Goal: Contribute content: Contribute content

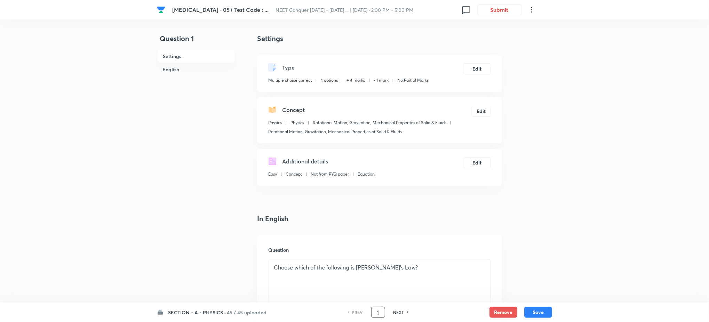
click at [380, 310] on input "1" at bounding box center [377, 312] width 13 height 12
type input "45"
checkbox input "true"
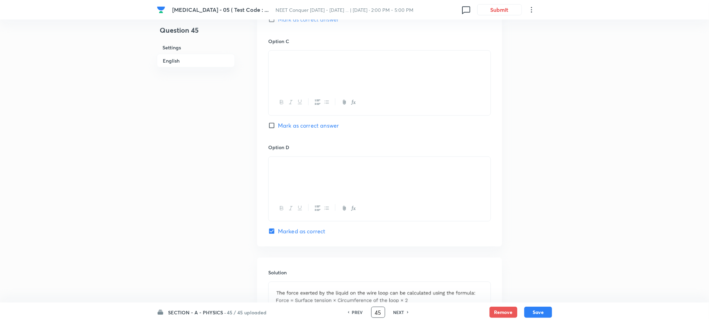
scroll to position [510, 0]
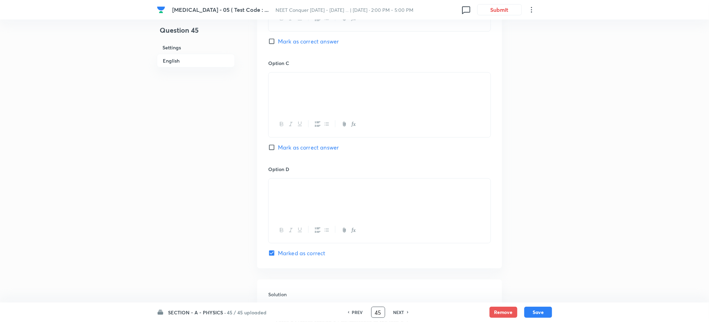
type input "4"
type input "77"
checkbox input "false"
checkbox input "true"
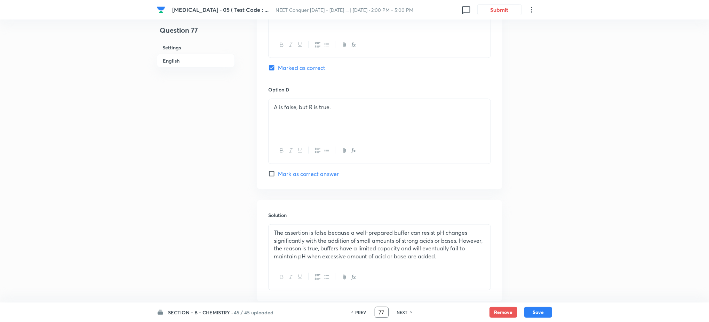
scroll to position [603, 0]
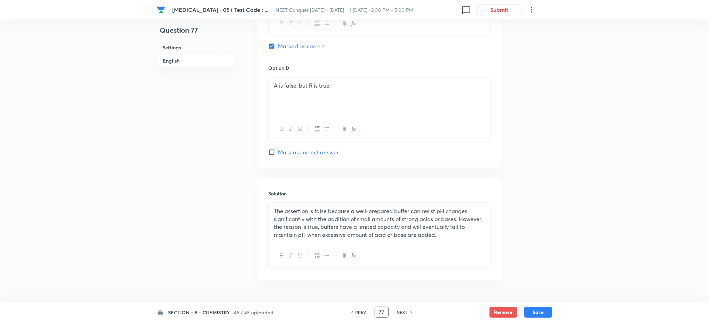
click at [272, 152] on input "Mark as correct answer" at bounding box center [273, 152] width 10 height 7
checkbox input "true"
click at [271, 48] on input "Marked as correct" at bounding box center [273, 46] width 10 height 7
checkbox input "false"
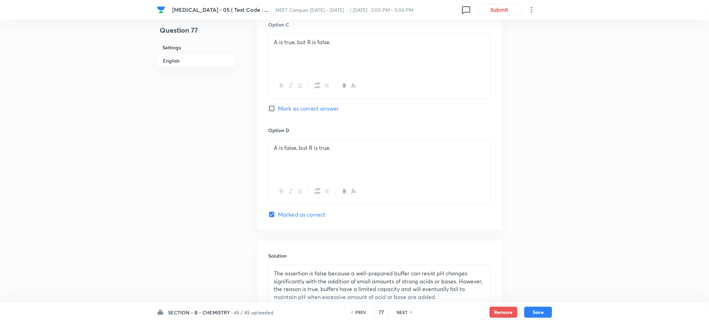
scroll to position [556, 0]
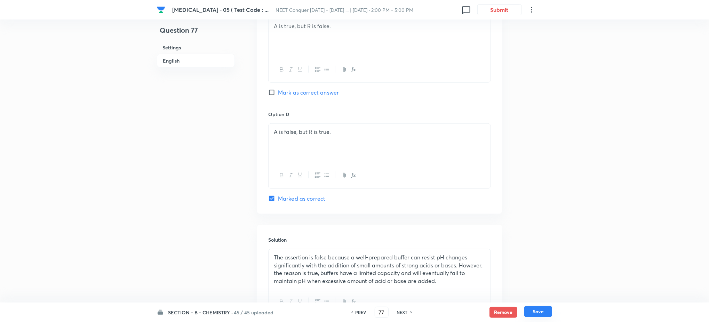
click at [544, 310] on button "Save" at bounding box center [538, 311] width 28 height 11
type input "78"
checkbox input "false"
checkbox input "true"
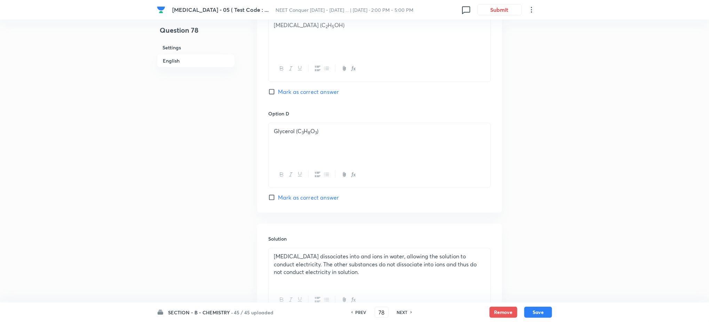
click at [404, 312] on h6 "NEXT" at bounding box center [402, 312] width 11 height 6
type input "79"
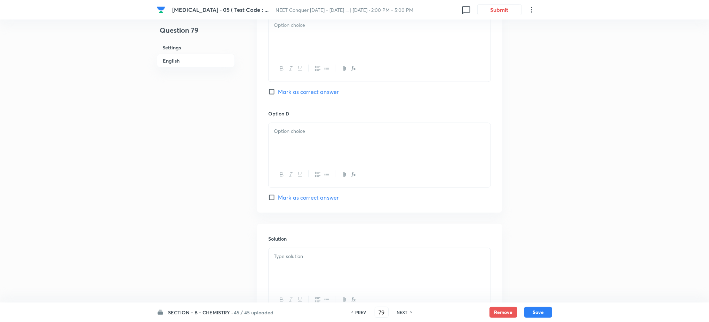
checkbox input "false"
checkbox input "true"
click at [270, 198] on input "Mark as correct answer" at bounding box center [273, 197] width 10 height 7
checkbox input "true"
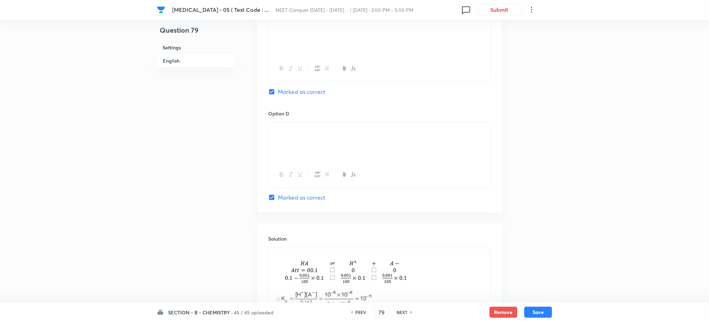
click at [271, 91] on input "Marked as correct" at bounding box center [273, 91] width 10 height 7
checkbox input "false"
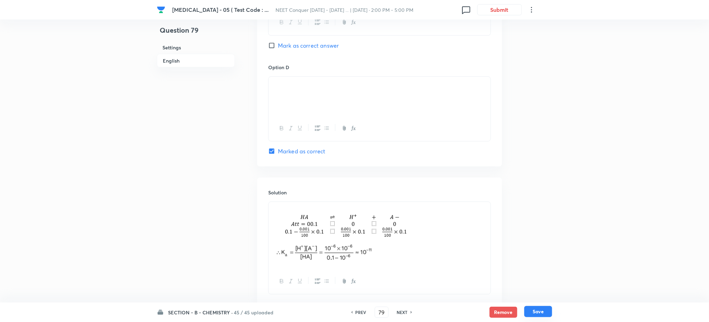
click at [537, 310] on button "Save" at bounding box center [538, 311] width 28 height 11
type input "80"
checkbox input "false"
checkbox input "true"
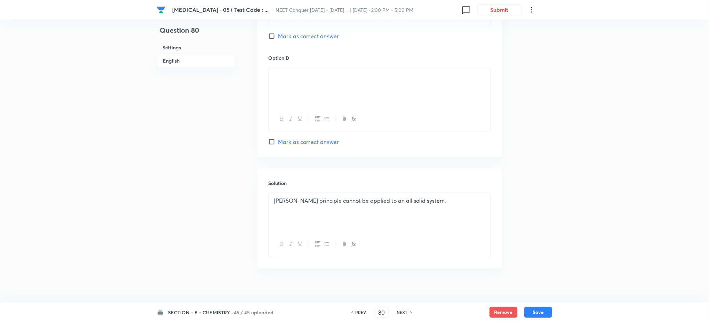
scroll to position [620, 0]
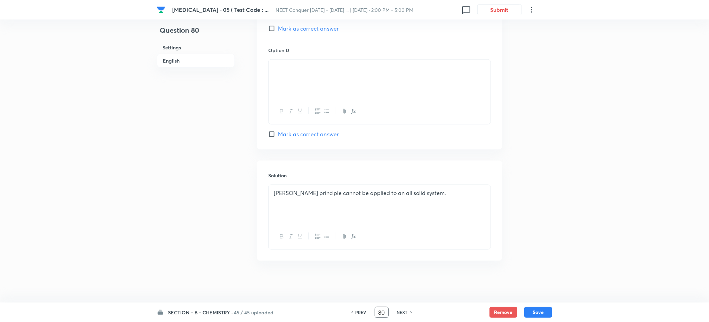
click at [380, 314] on input "80" at bounding box center [381, 312] width 13 height 12
click at [400, 309] on div "PREV 146 ​ NEXT" at bounding box center [382, 312] width 90 height 11
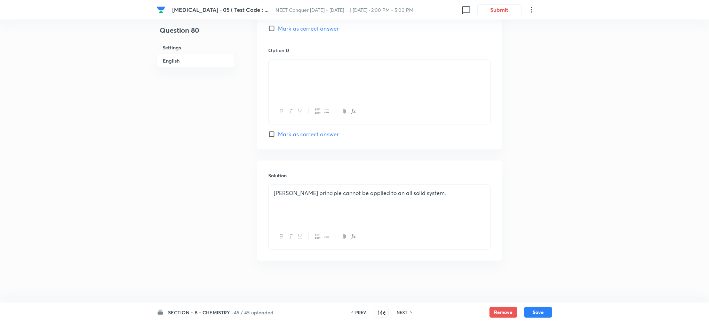
click at [403, 311] on h6 "NEXT" at bounding box center [402, 312] width 11 height 6
type input "81"
checkbox input "false"
checkbox input "true"
click at [378, 312] on input "81" at bounding box center [381, 312] width 13 height 12
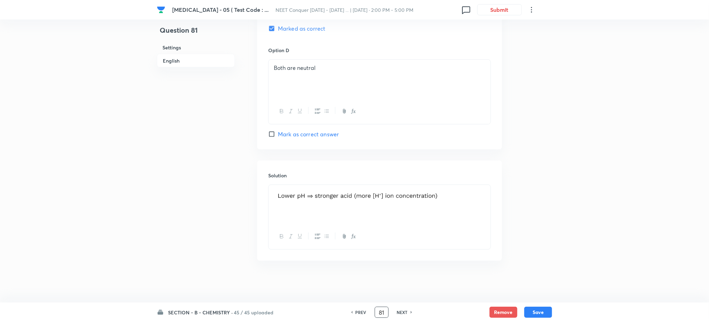
click at [378, 312] on input "81" at bounding box center [381, 312] width 13 height 12
type input "146"
checkbox input "false"
checkbox input "true"
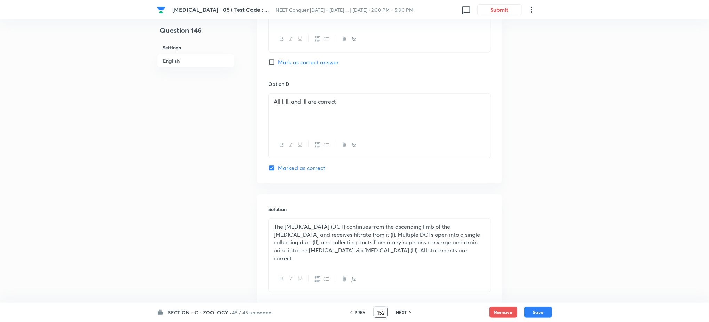
scroll to position [0, 0]
type input "152"
checkbox input "false"
checkbox input "true"
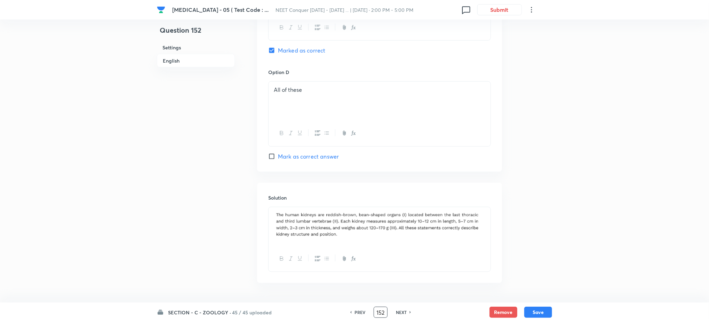
click at [270, 158] on input "Mark as correct answer" at bounding box center [273, 156] width 10 height 7
checkbox input "true"
click at [271, 49] on input "Marked as correct" at bounding box center [273, 50] width 10 height 7
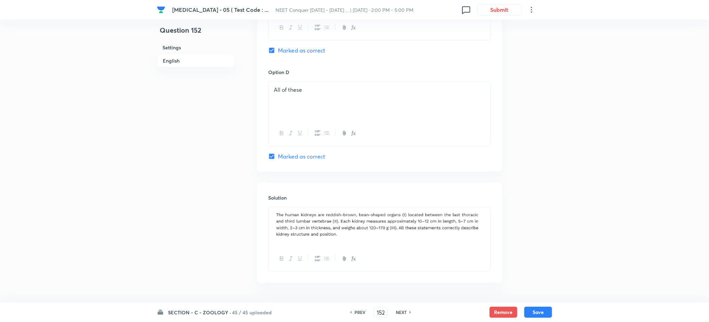
checkbox input "false"
click at [540, 311] on button "Save" at bounding box center [538, 311] width 28 height 11
type input "153"
checkbox input "false"
checkbox input "true"
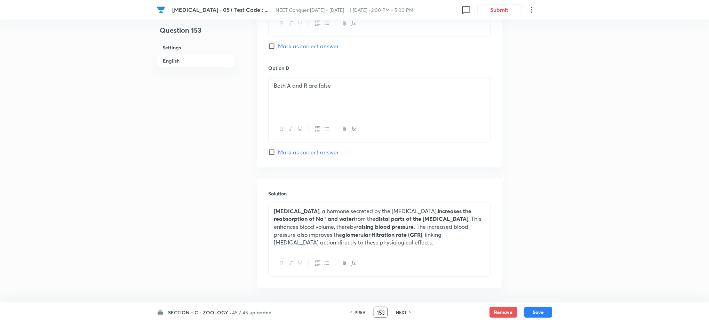
click at [382, 310] on input "153" at bounding box center [380, 312] width 13 height 12
type input "165"
checkbox input "false"
checkbox input "true"
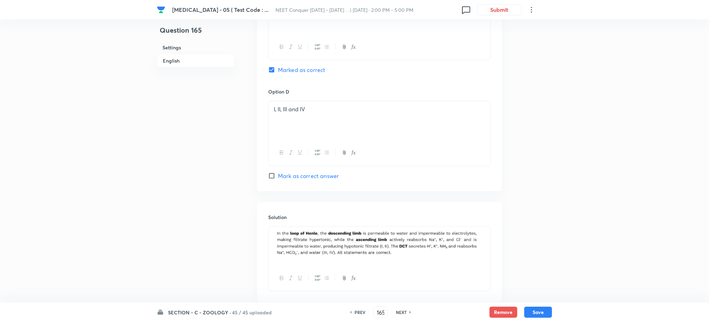
click at [269, 173] on input "Mark as correct answer" at bounding box center [273, 176] width 10 height 7
checkbox input "true"
click at [272, 71] on input "Marked as correct" at bounding box center [273, 69] width 10 height 7
checkbox input "false"
click at [529, 312] on button "Save" at bounding box center [538, 311] width 28 height 11
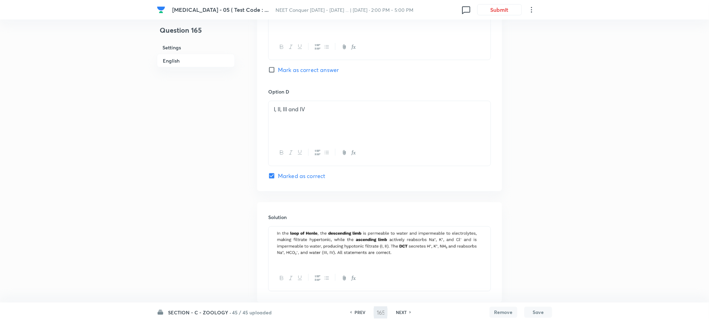
type input "166"
checkbox input "false"
checkbox input "true"
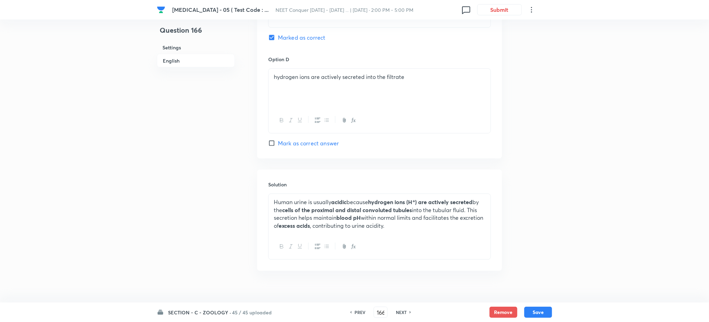
click at [303, 142] on span "Mark as correct answer" at bounding box center [308, 143] width 61 height 8
click at [278, 142] on input "Mark as correct answer" at bounding box center [273, 143] width 10 height 7
checkbox input "true"
click at [293, 37] on span "Marked as correct" at bounding box center [302, 37] width 48 height 8
click at [278, 37] on input "Marked as correct" at bounding box center [273, 37] width 10 height 7
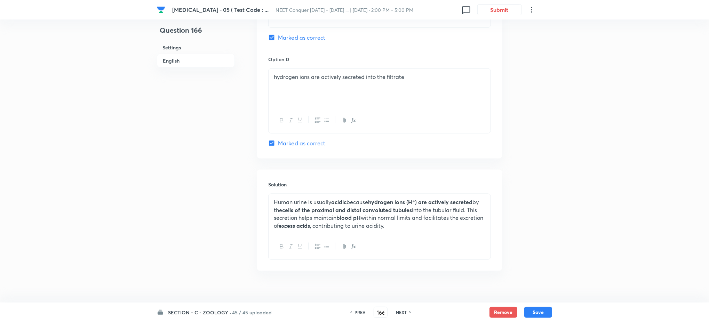
checkbox input "false"
click at [537, 311] on button "Save" at bounding box center [538, 311] width 28 height 11
type input "167"
checkbox input "false"
checkbox input "true"
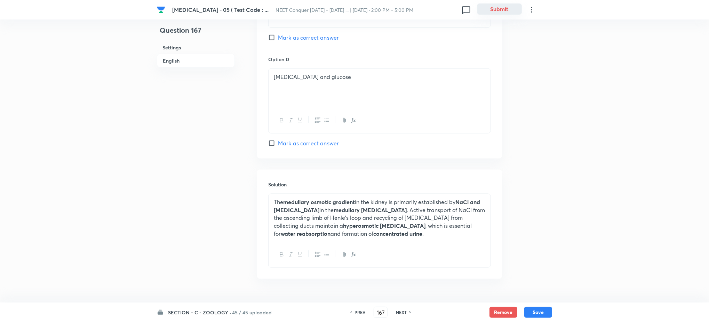
click at [499, 8] on button "Submit" at bounding box center [499, 8] width 45 height 11
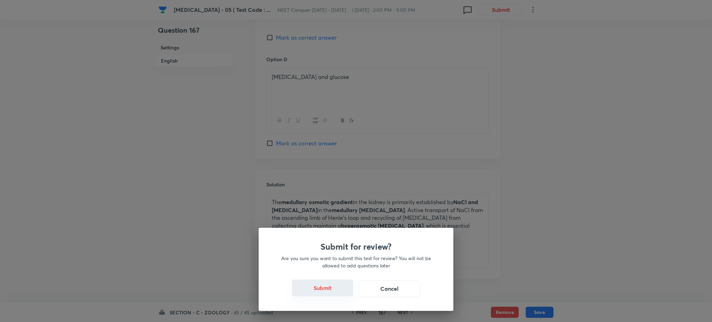
click at [321, 287] on button "Submit" at bounding box center [322, 288] width 61 height 17
